Goal: Task Accomplishment & Management: Manage account settings

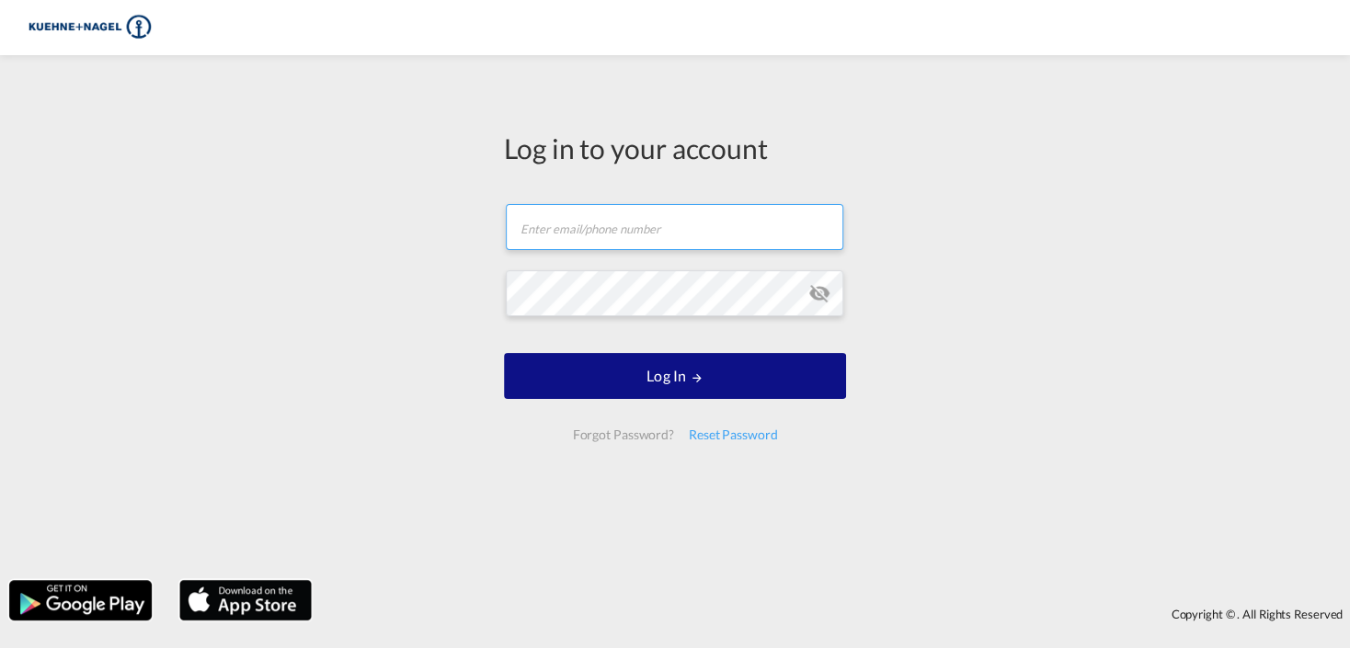
click at [609, 224] on form "Email field is required Password field is required Log In Forgot Password? Rese…" at bounding box center [675, 322] width 342 height 272
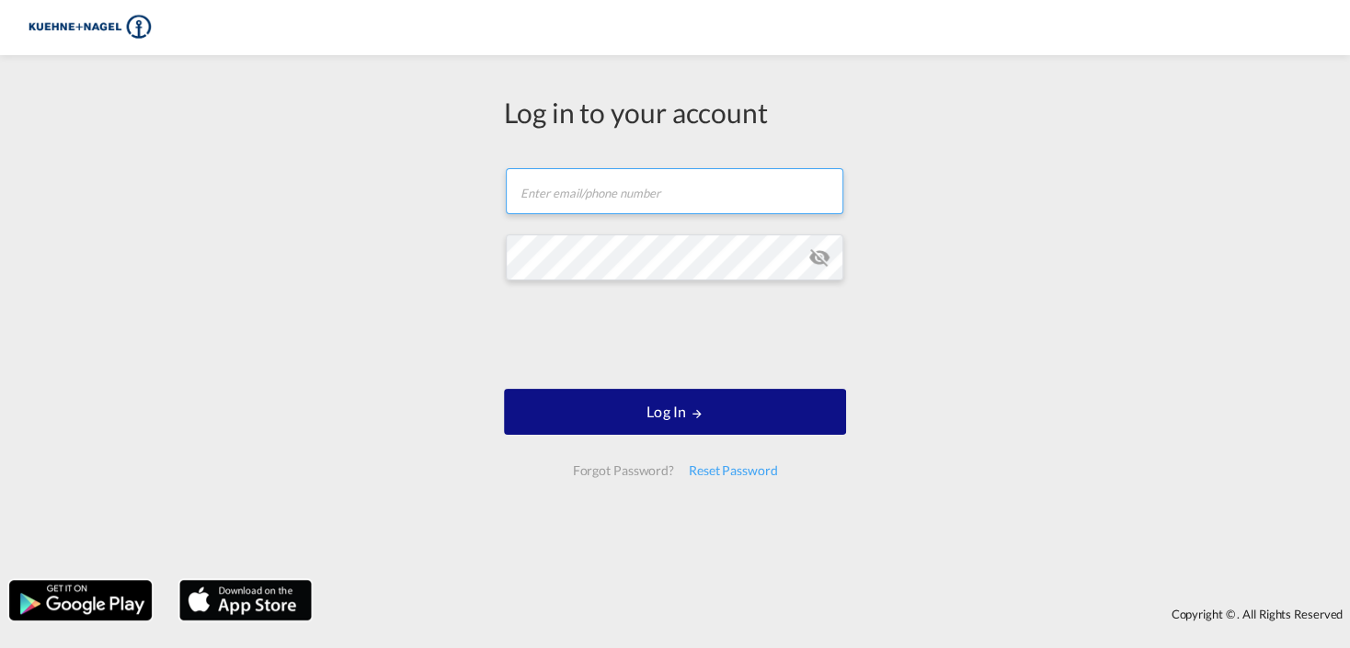
click at [580, 192] on input "text" at bounding box center [675, 191] width 338 height 46
click at [1289, 178] on div "Log in to your account Email field is required Password field is required Log I…" at bounding box center [675, 317] width 1350 height 507
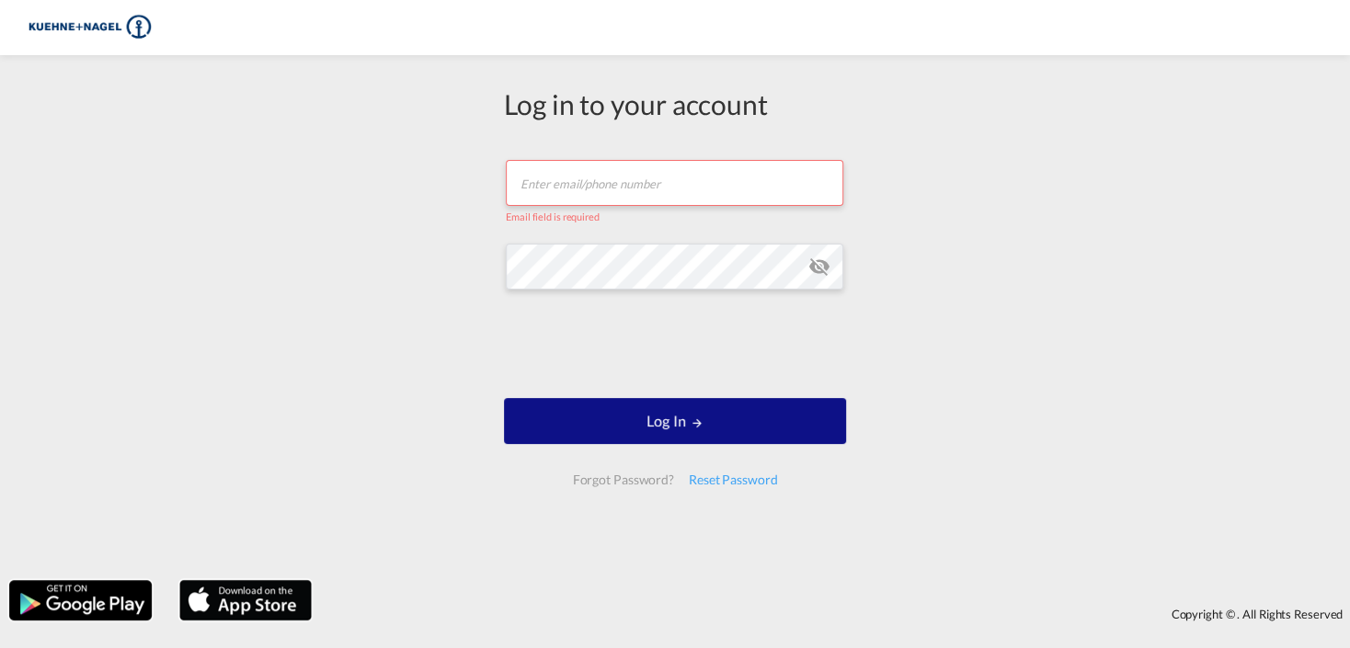
click at [576, 181] on input "text" at bounding box center [675, 183] width 338 height 46
type input "[PERSON_NAME][EMAIL_ADDRESS][PERSON_NAME][DOMAIN_NAME]"
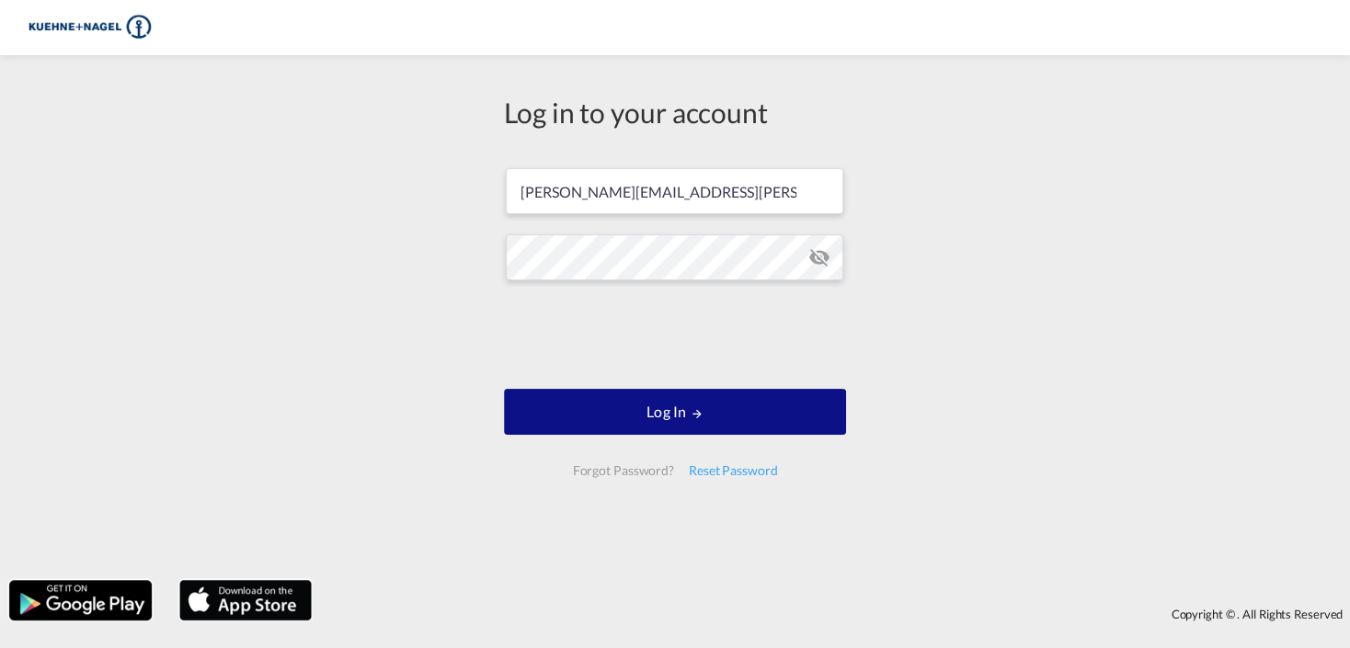
click at [822, 256] on md-icon "icon-eye-off" at bounding box center [820, 258] width 22 height 22
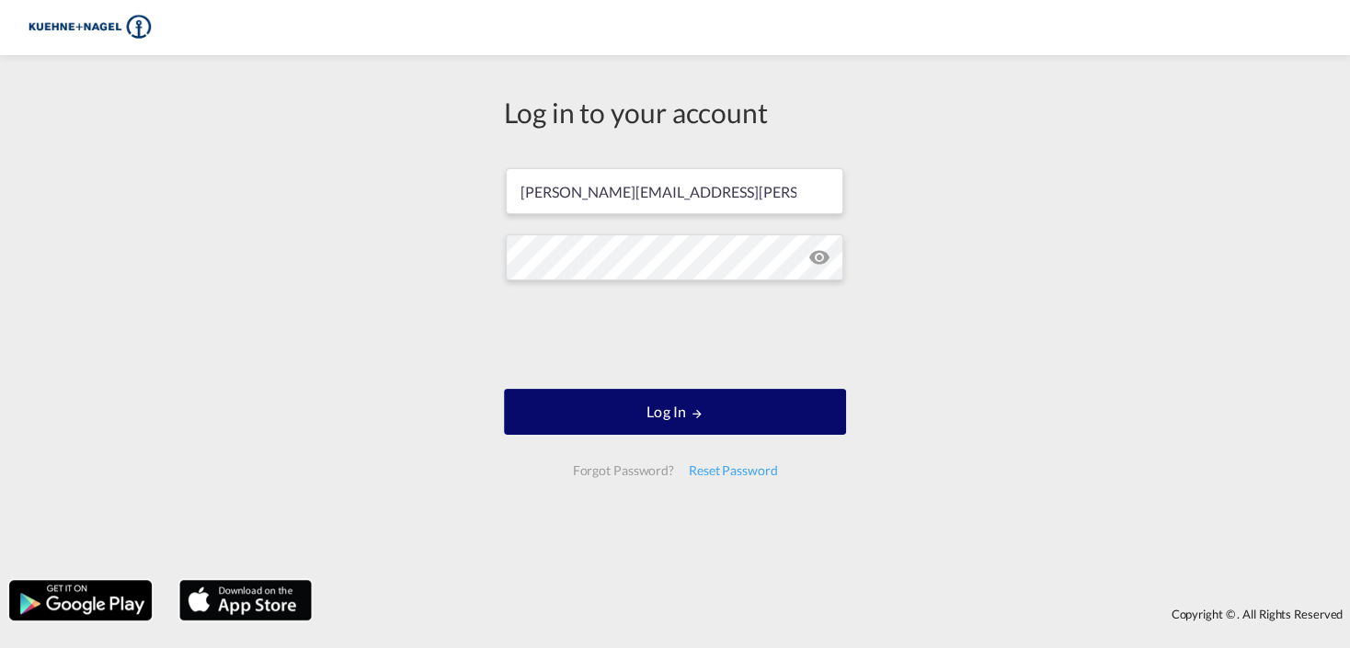
click at [613, 421] on button "Log In" at bounding box center [675, 412] width 342 height 46
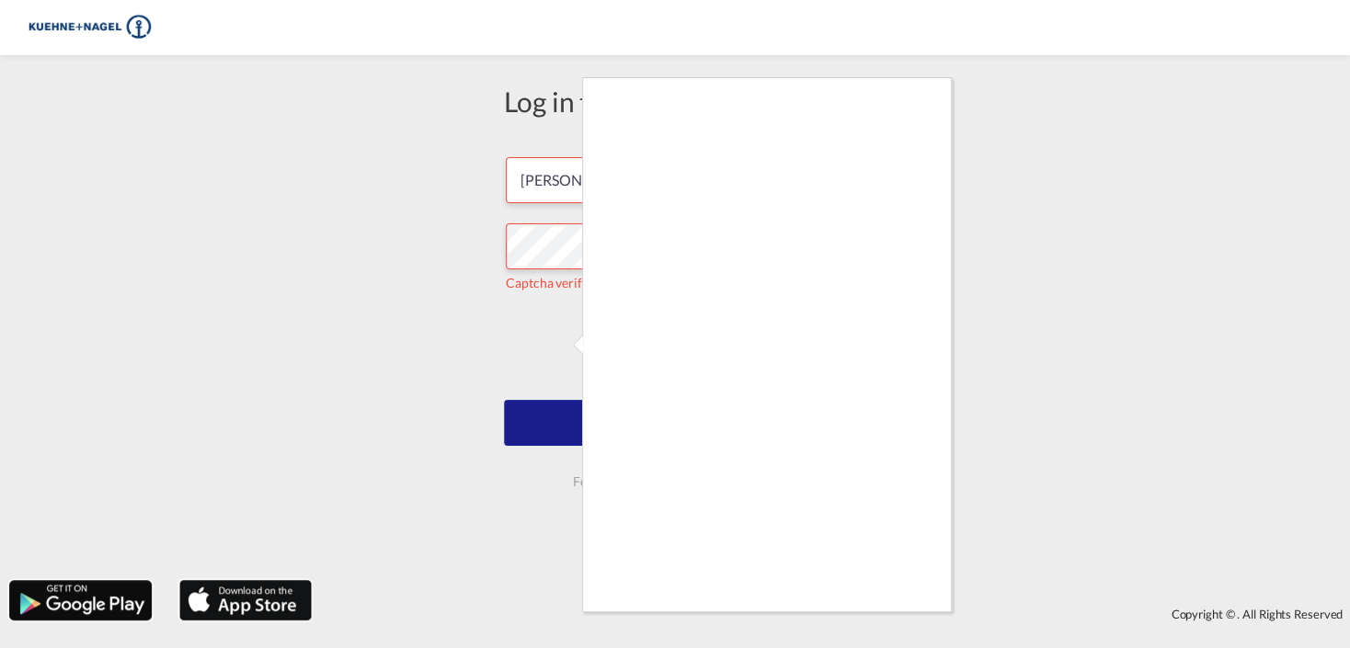
click at [1119, 203] on div at bounding box center [675, 324] width 1350 height 648
